Goal: Navigation & Orientation: Find specific page/section

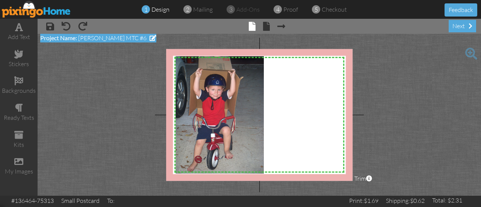
click at [150, 37] on span at bounding box center [153, 38] width 7 height 6
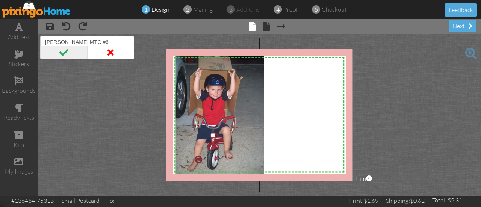
click at [63, 51] on span at bounding box center [63, 53] width 47 height 14
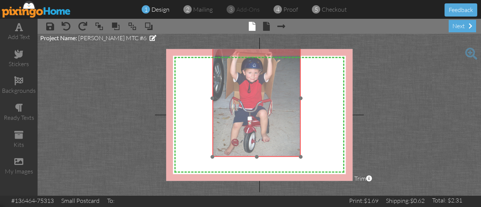
drag, startPoint x: 243, startPoint y: 77, endPoint x: 280, endPoint y: 58, distance: 41.5
click at [280, 58] on img at bounding box center [257, 98] width 88 height 118
